Goal: Task Accomplishment & Management: Use online tool/utility

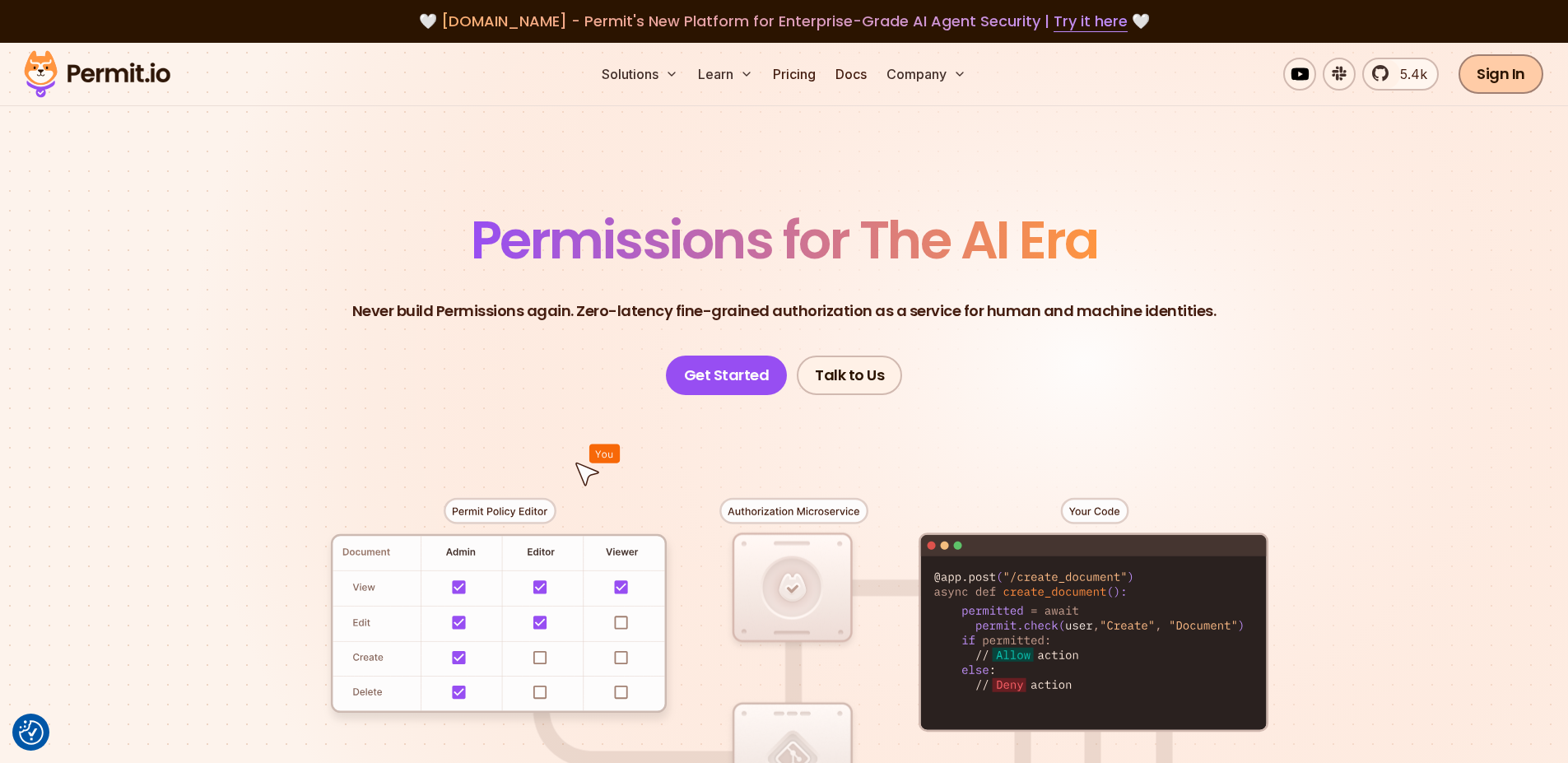
click at [1505, 66] on link "Sign In" at bounding box center [1501, 74] width 85 height 39
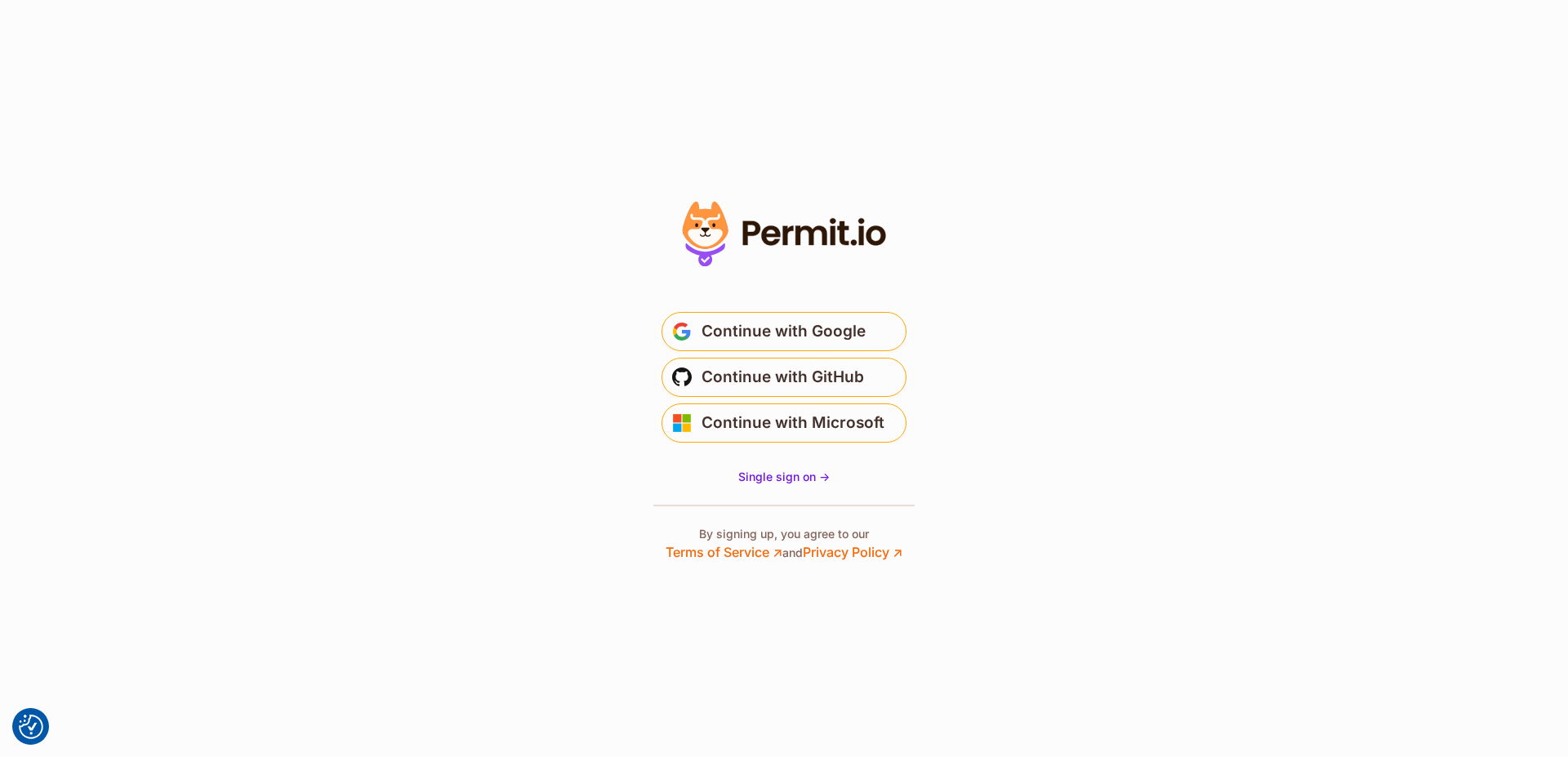
click at [796, 344] on button "Continue with Google" at bounding box center [784, 331] width 245 height 39
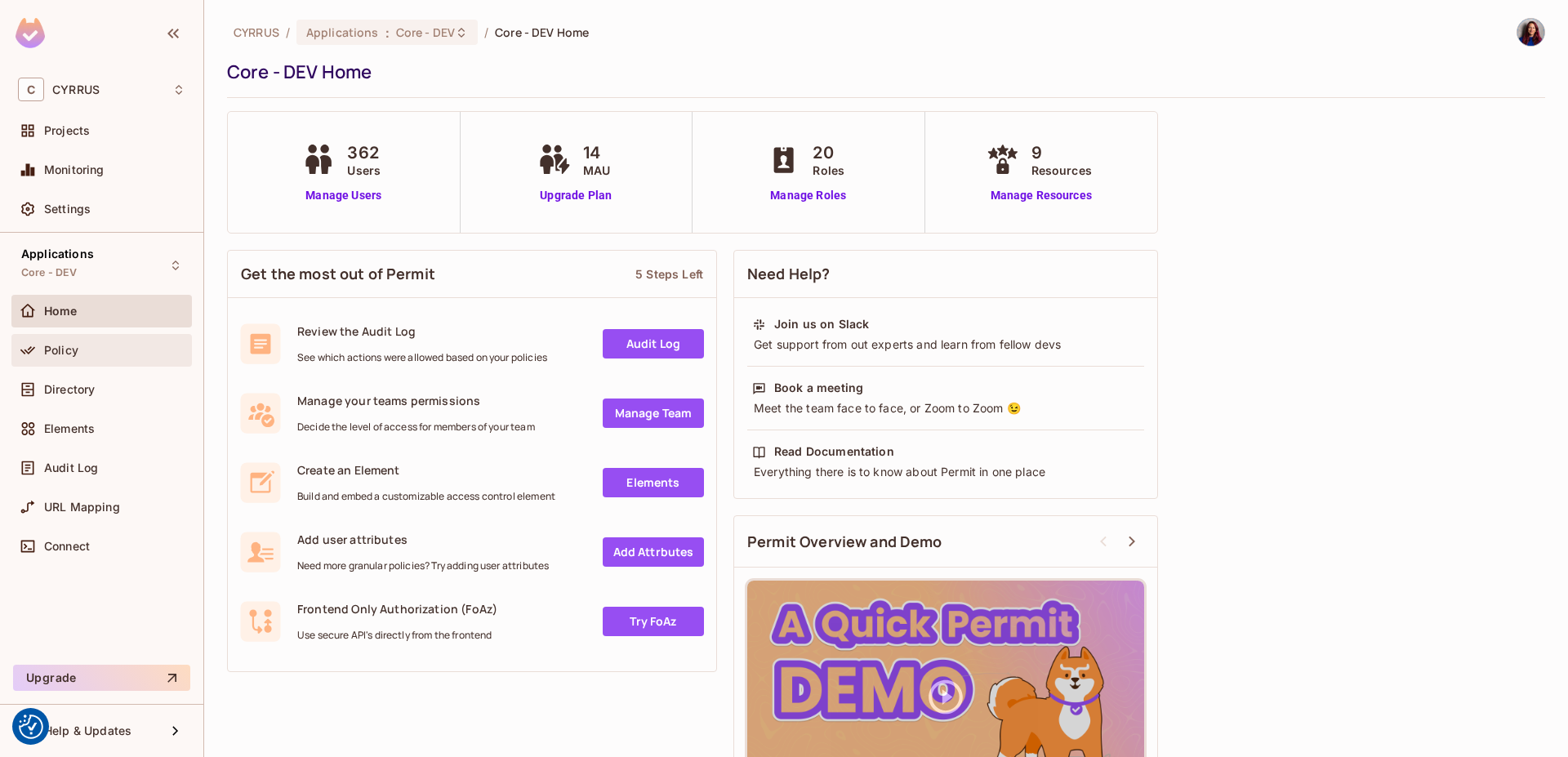
click at [130, 353] on div "Policy" at bounding box center [115, 350] width 141 height 13
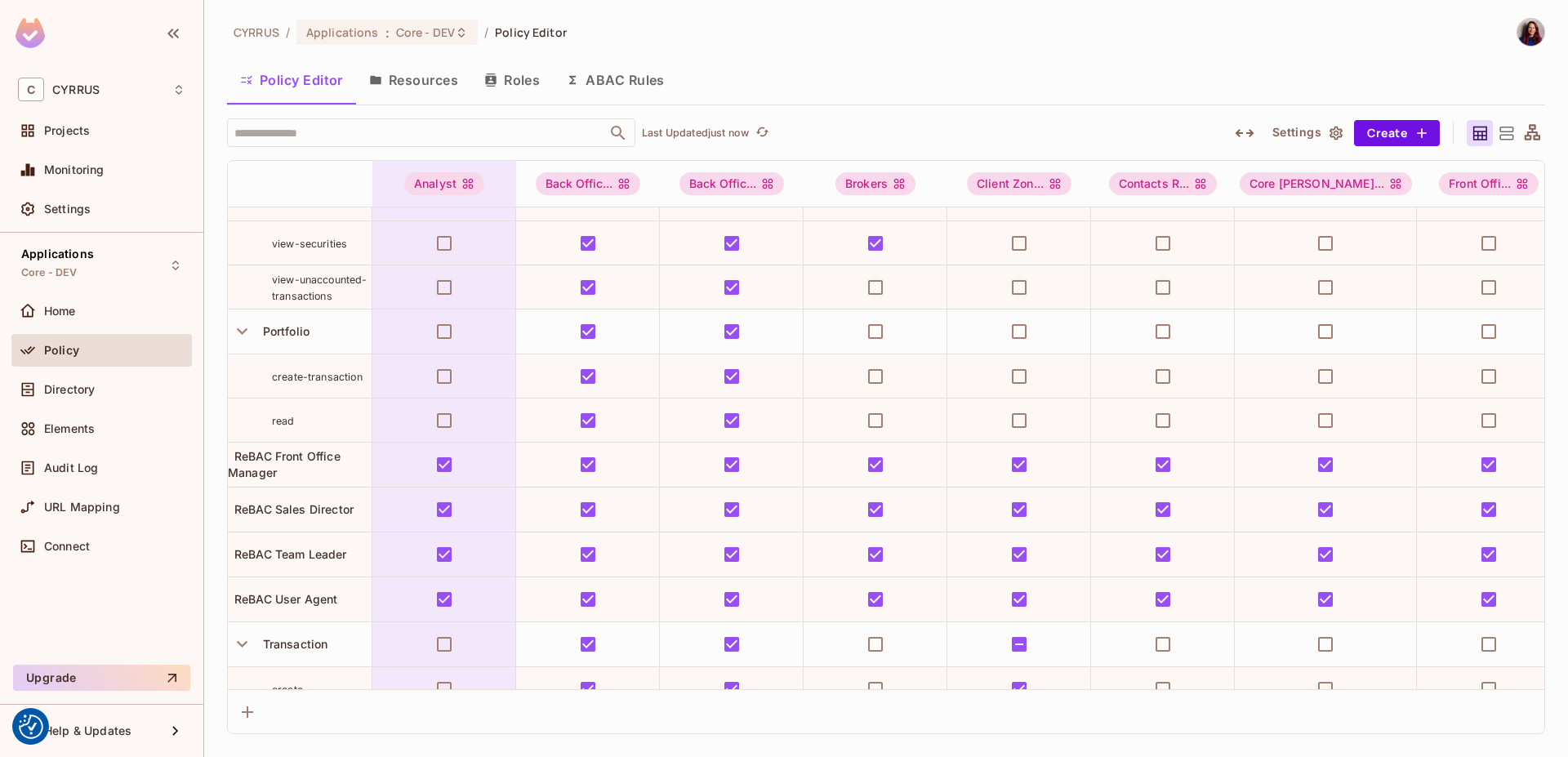
scroll to position [904, 0]
